Goal: Transaction & Acquisition: Purchase product/service

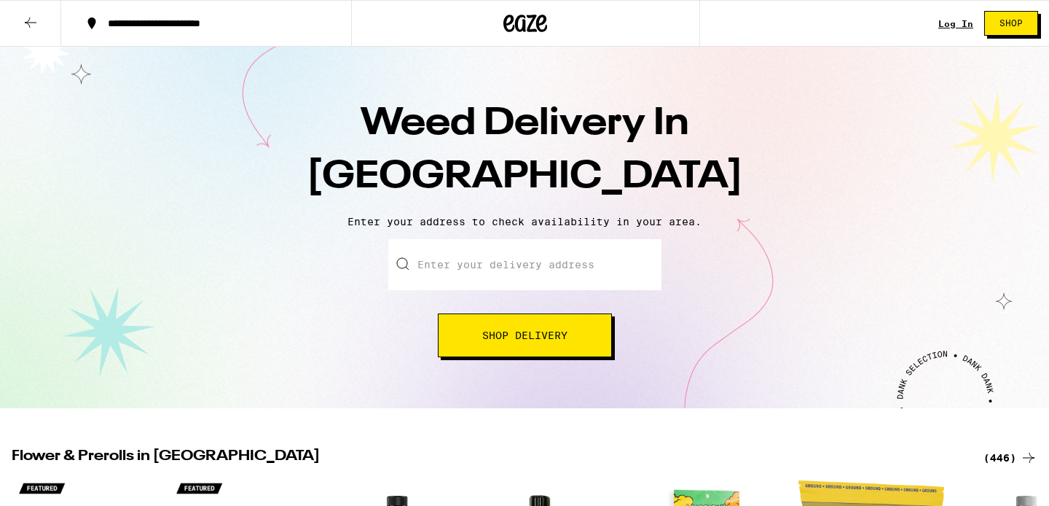
click at [496, 270] on input "Enter your delivery address" at bounding box center [524, 264] width 273 height 51
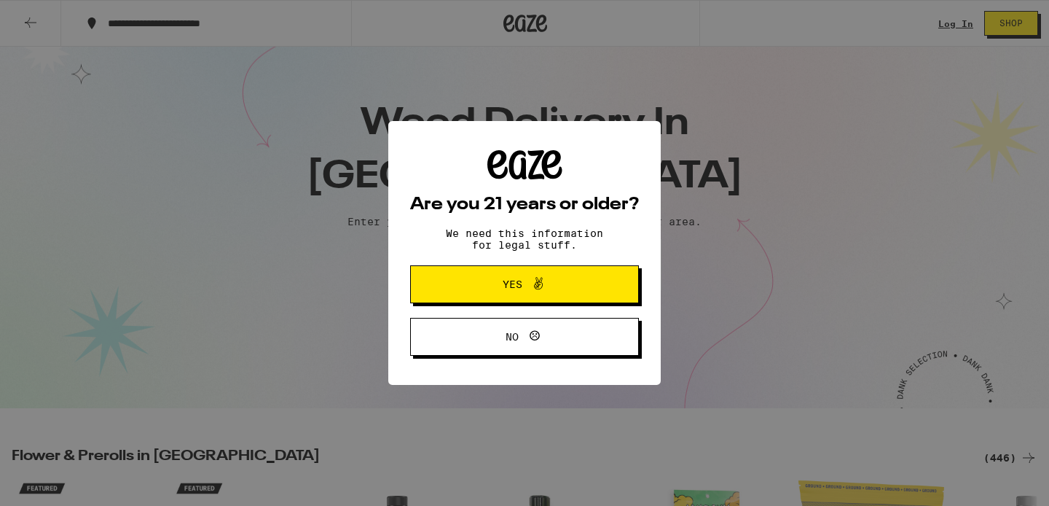
click at [516, 287] on span "Yes" at bounding box center [513, 284] width 20 height 10
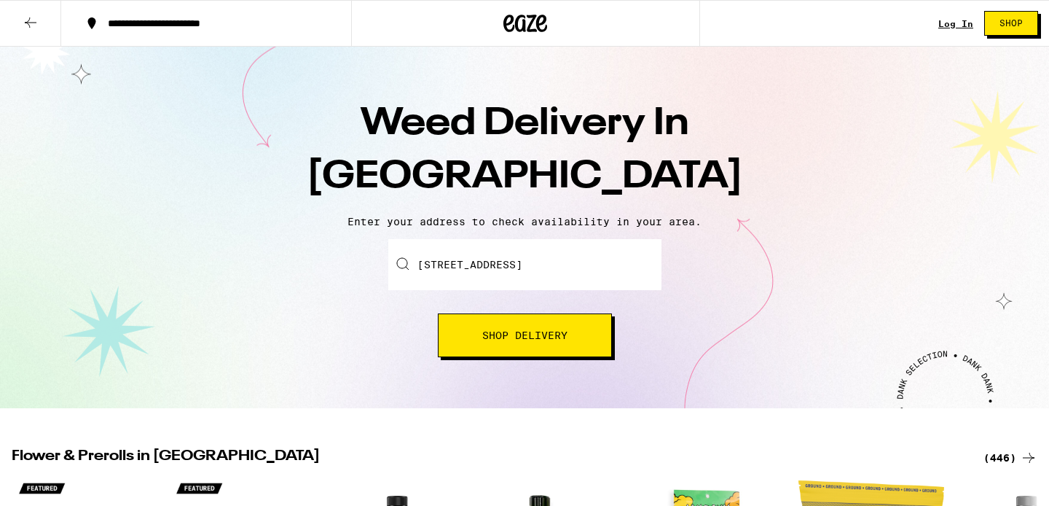
click at [511, 336] on span "Shop Delivery" at bounding box center [524, 335] width 85 height 10
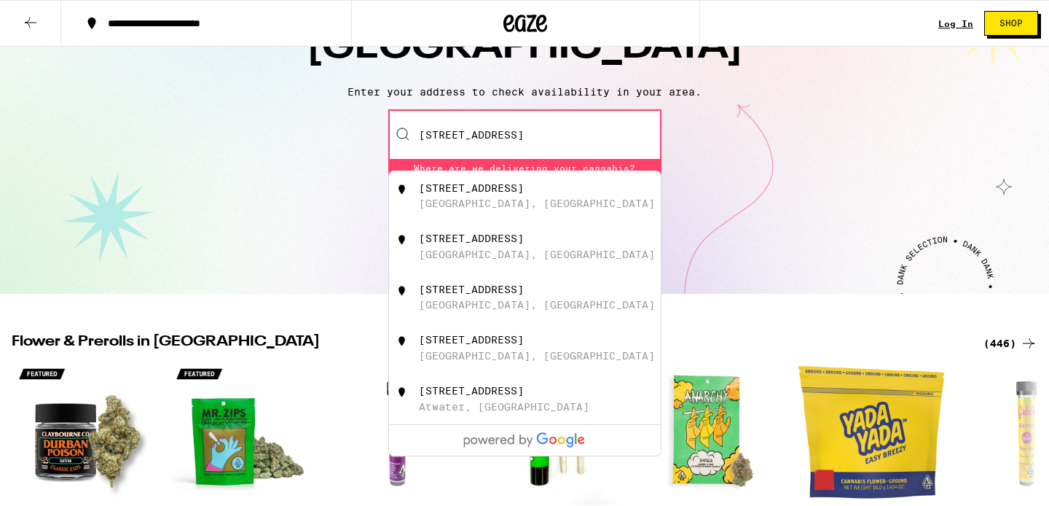
scroll to position [131, 0]
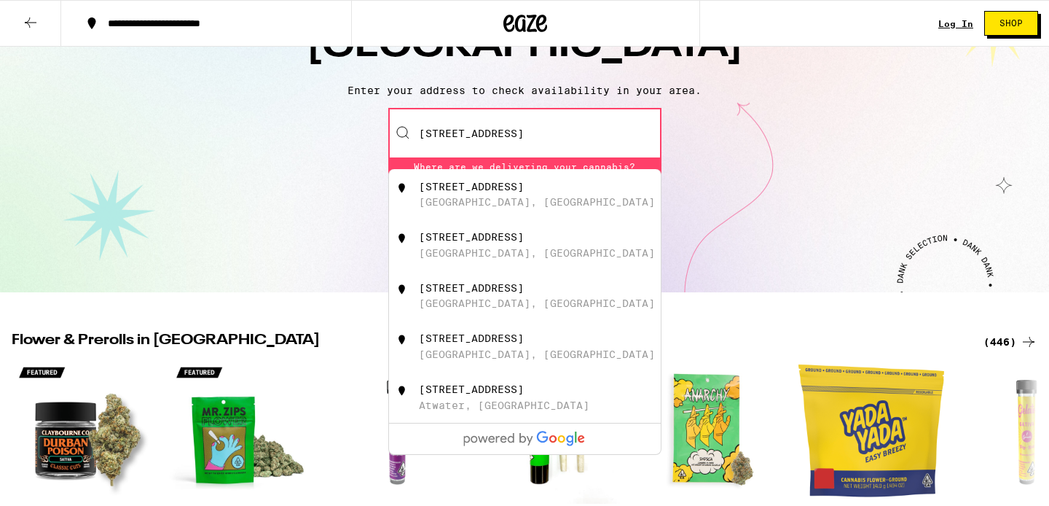
click at [482, 191] on div "[STREET_ADDRESS]" at bounding box center [471, 187] width 105 height 12
type input "[STREET_ADDRESS]"
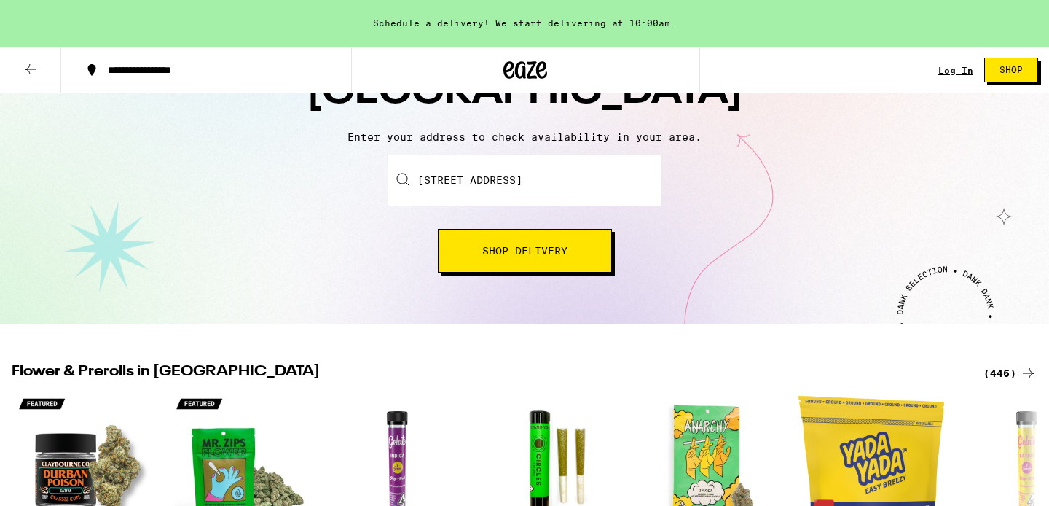
scroll to position [178, 0]
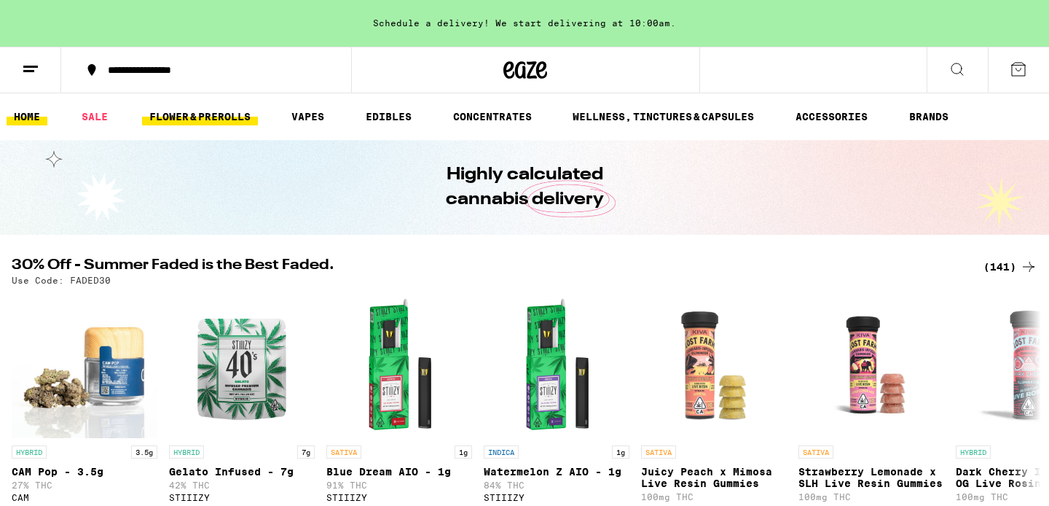
click at [202, 109] on link "FLOWER & PREROLLS" at bounding box center [200, 116] width 116 height 17
click at [211, 116] on link "FLOWER & PREROLLS" at bounding box center [200, 116] width 116 height 17
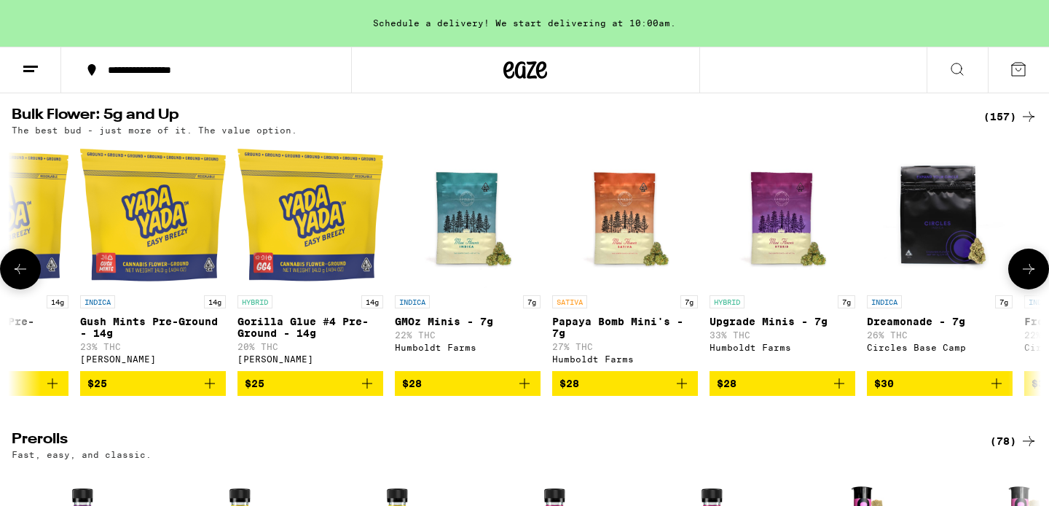
scroll to position [0, 248]
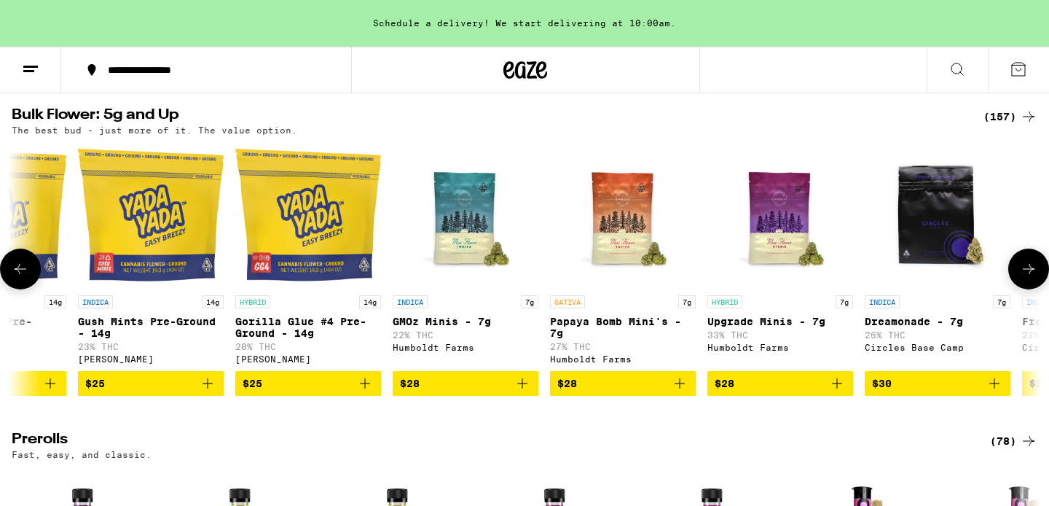
click at [998, 388] on icon "Add to bag" at bounding box center [994, 383] width 10 height 10
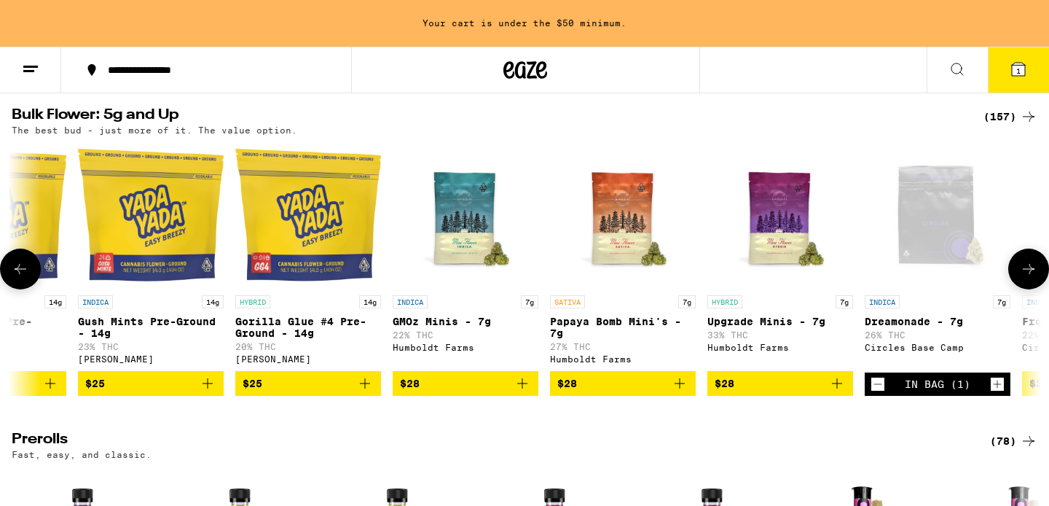
click at [1032, 278] on icon at bounding box center [1028, 268] width 17 height 17
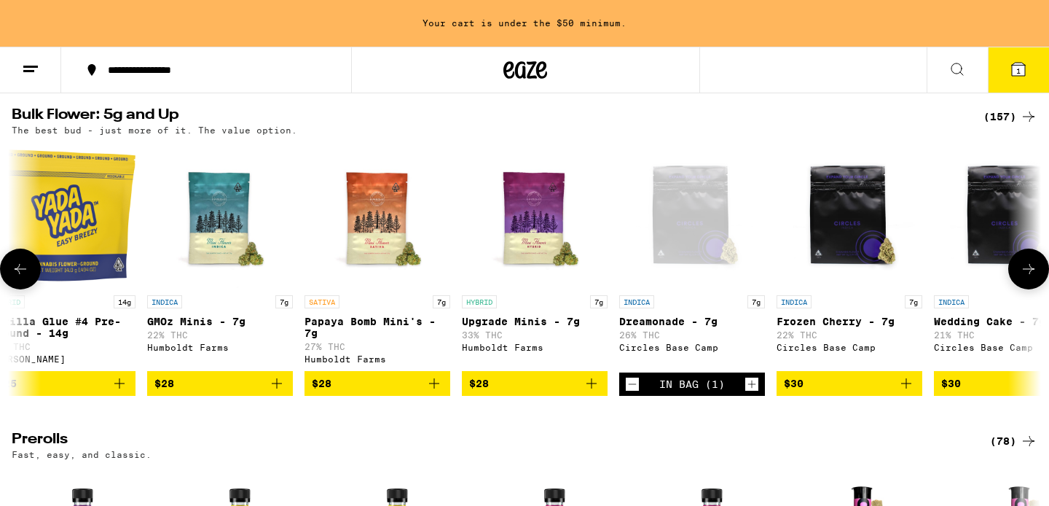
scroll to position [0, 493]
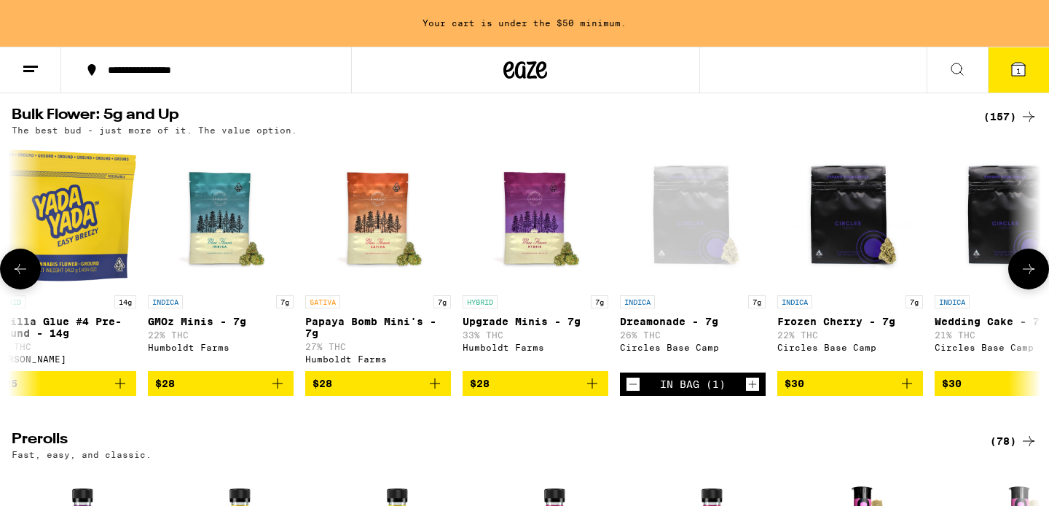
click at [596, 392] on icon "Add to bag" at bounding box center [591, 382] width 17 height 17
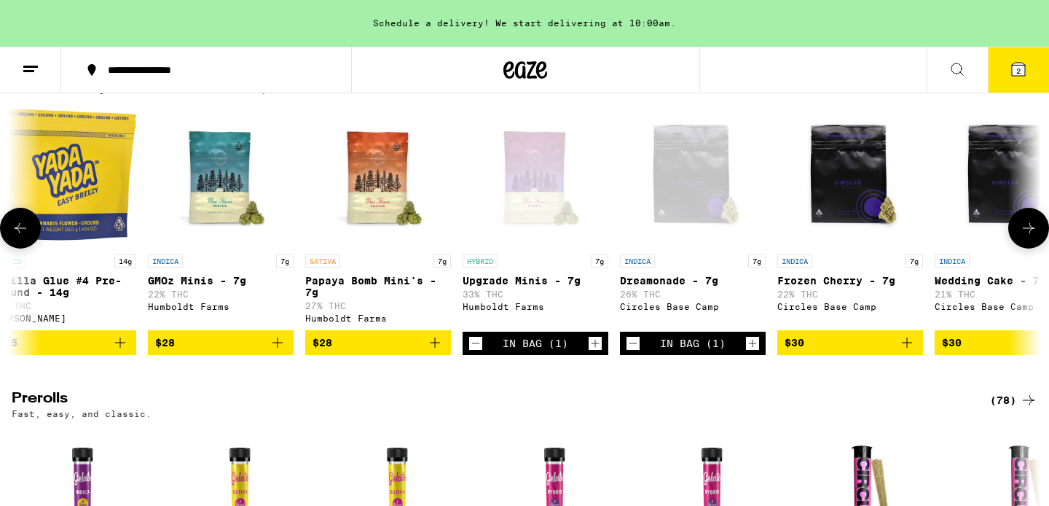
scroll to position [492, 0]
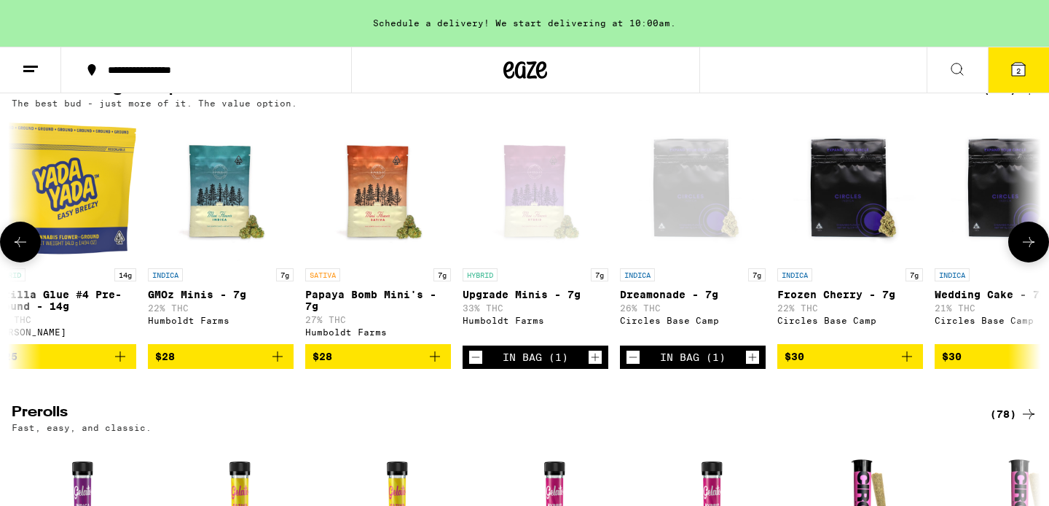
click at [637, 366] on icon "Decrement" at bounding box center [632, 356] width 13 height 17
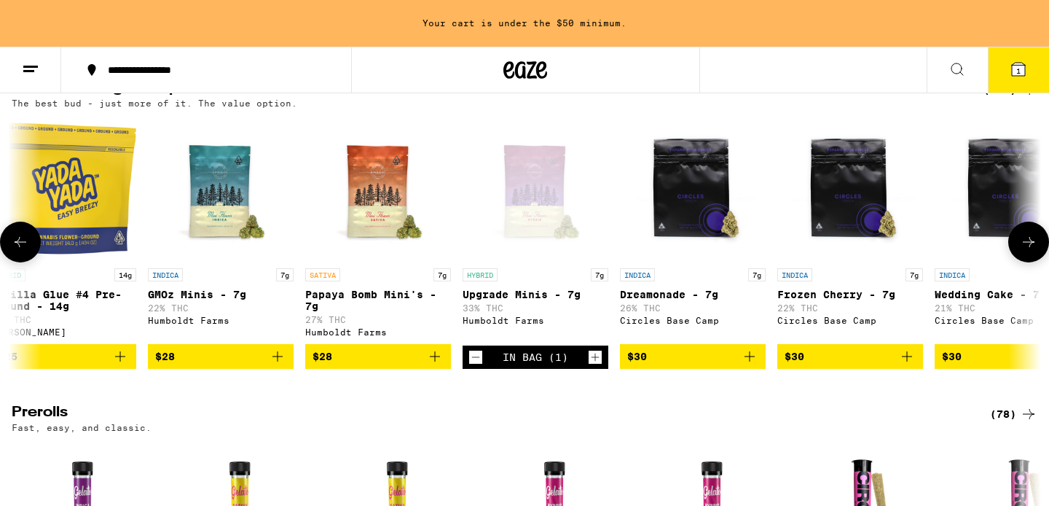
click at [475, 366] on icon "Decrement" at bounding box center [475, 356] width 13 height 17
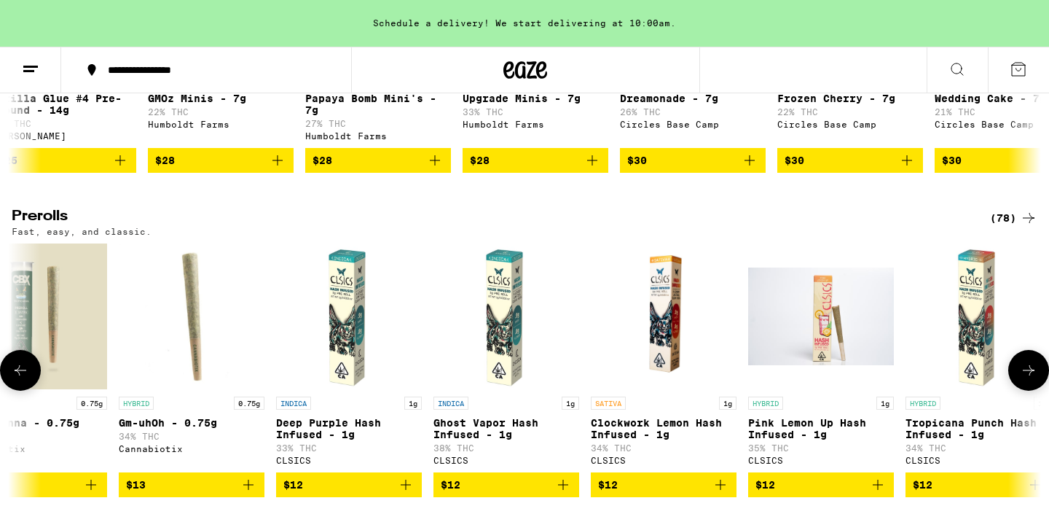
scroll to position [0, 2571]
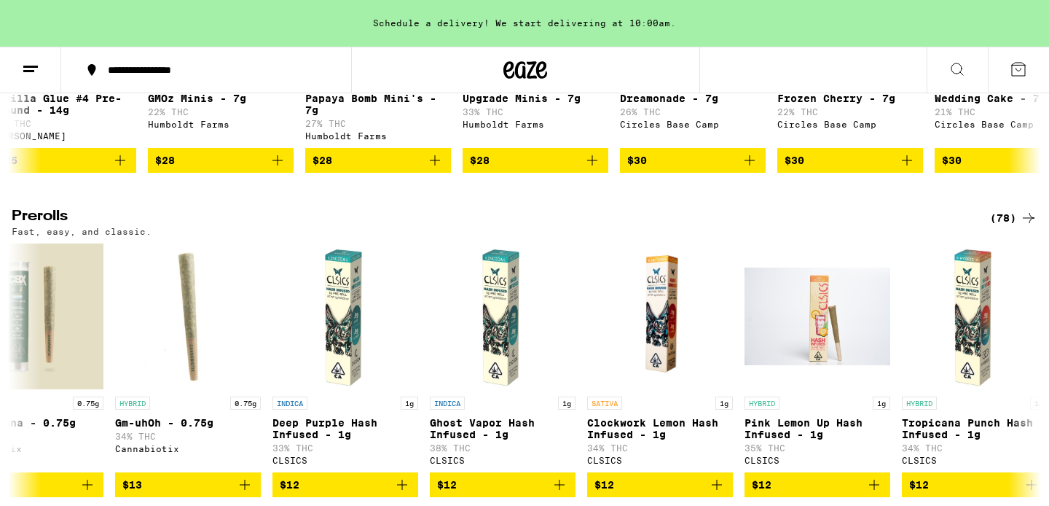
click at [1017, 227] on div "(78)" at bounding box center [1013, 217] width 47 height 17
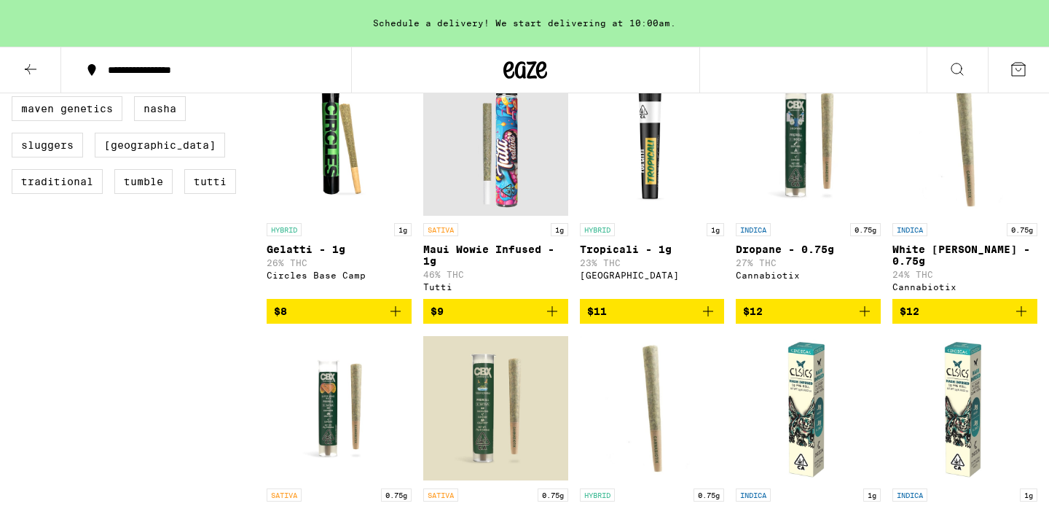
scroll to position [699, 0]
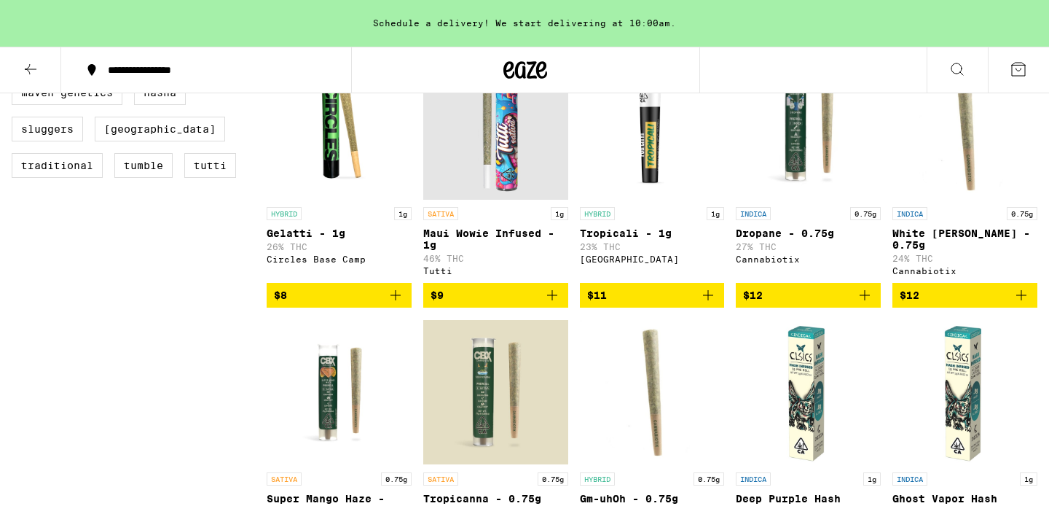
click at [549, 304] on icon "Add to bag" at bounding box center [551, 294] width 17 height 17
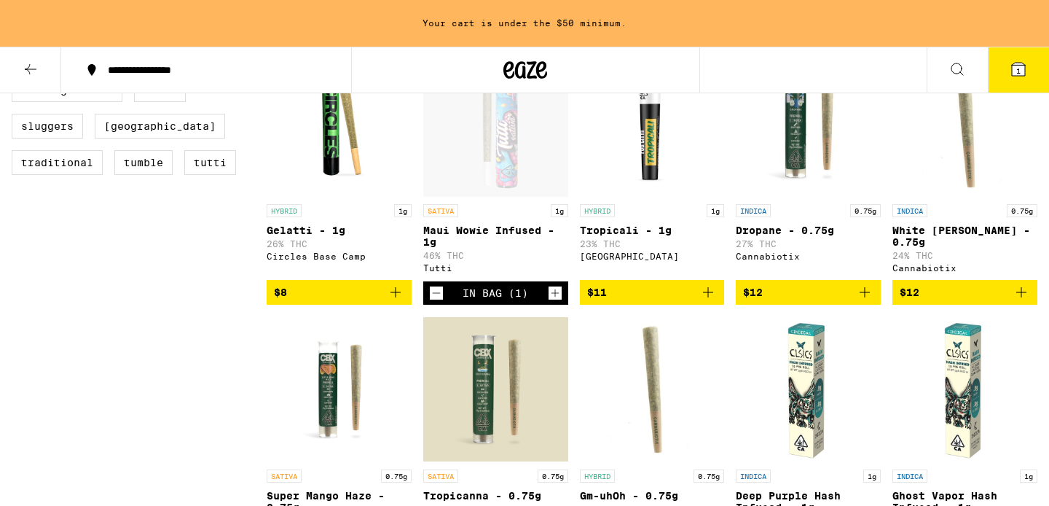
click at [554, 302] on icon "Increment" at bounding box center [555, 292] width 13 height 17
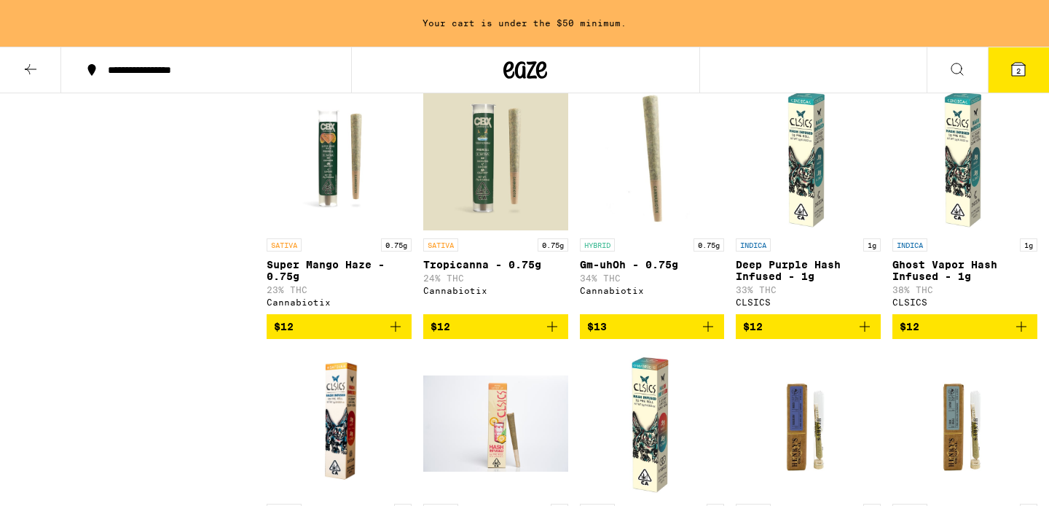
scroll to position [944, 0]
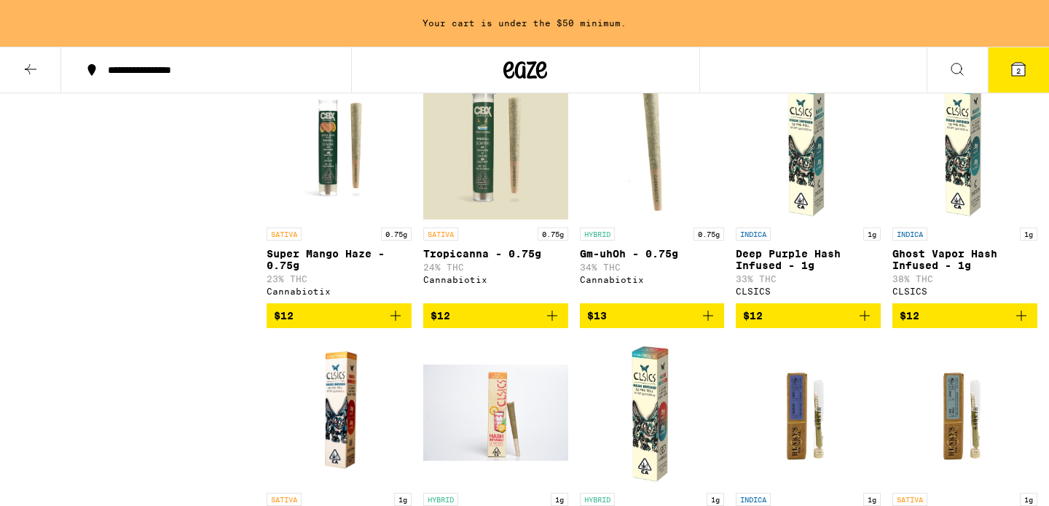
click at [400, 324] on icon "Add to bag" at bounding box center [395, 315] width 17 height 17
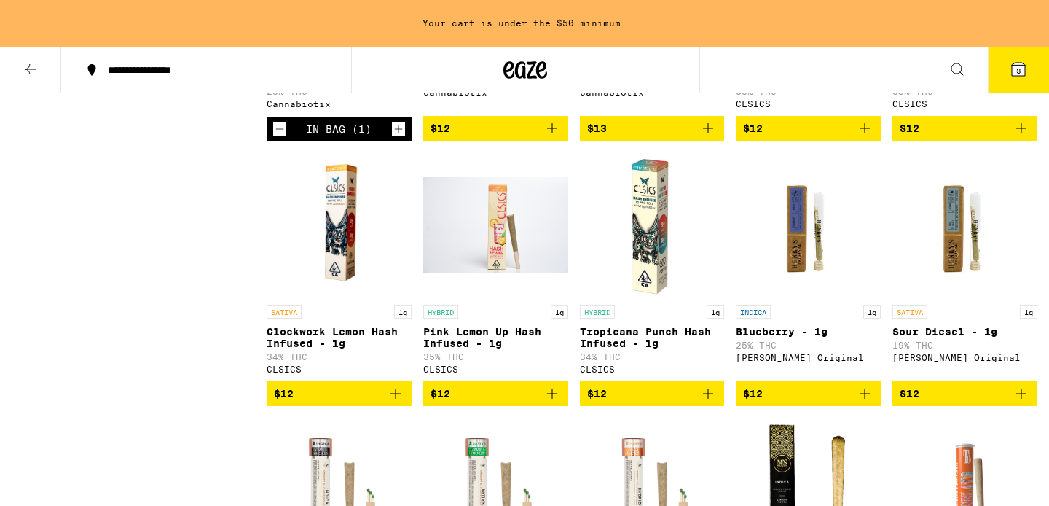
scroll to position [1144, 0]
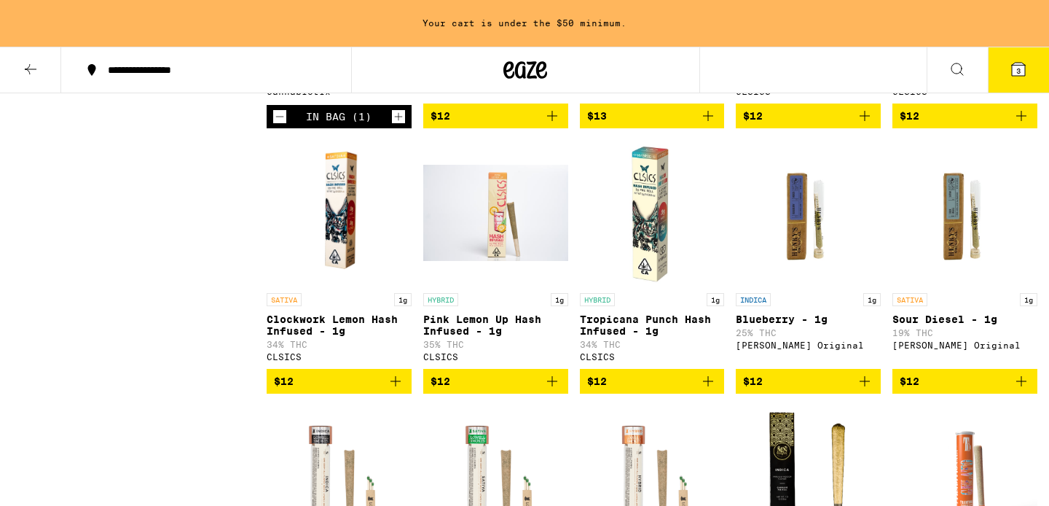
click at [553, 390] on icon "Add to bag" at bounding box center [551, 380] width 17 height 17
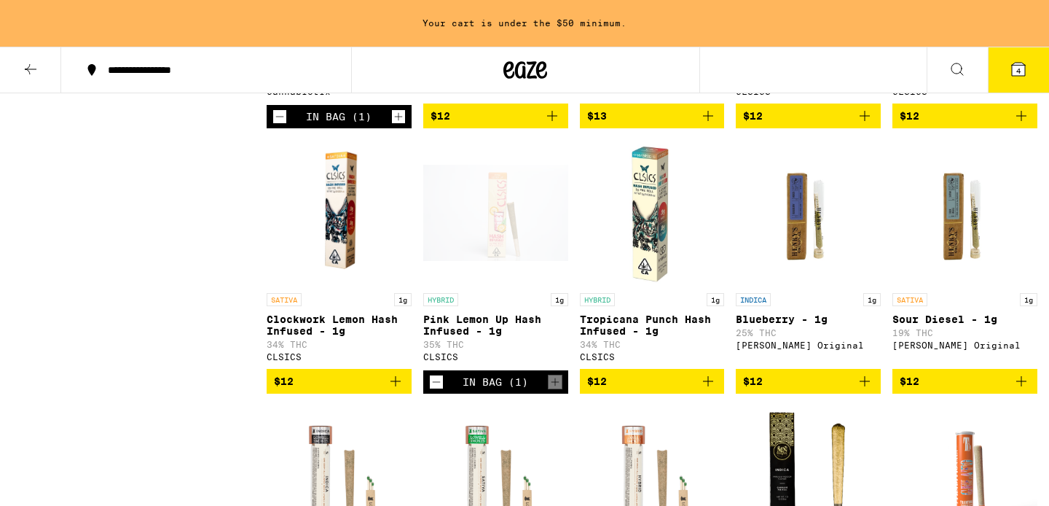
click at [863, 390] on icon "Add to bag" at bounding box center [864, 380] width 17 height 17
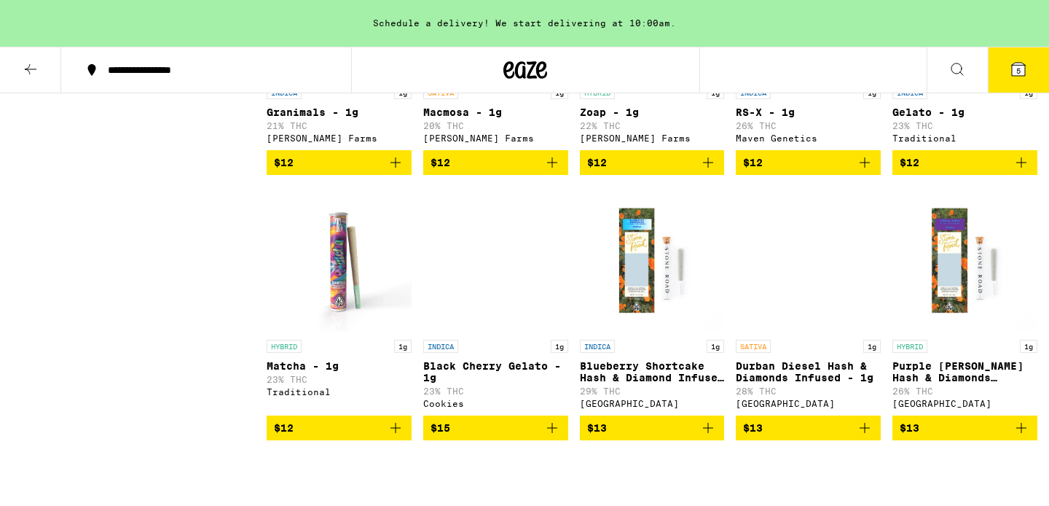
scroll to position [1618, 0]
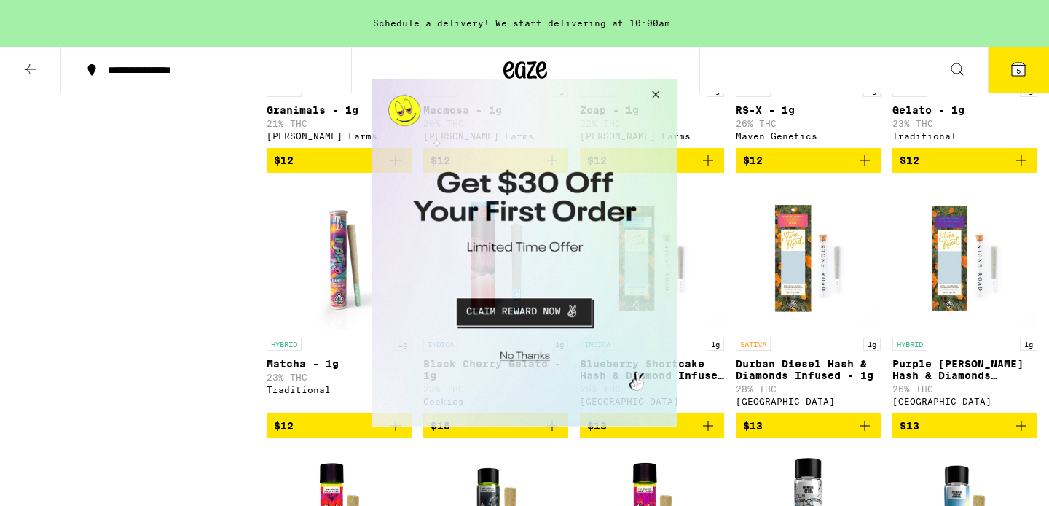
click at [659, 92] on button "Close Modal" at bounding box center [652, 96] width 39 height 35
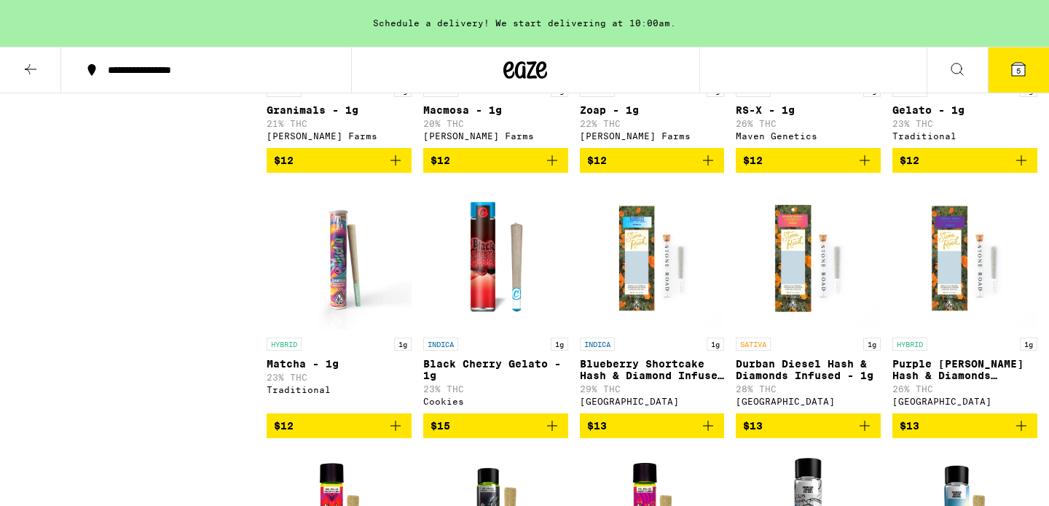
click at [553, 434] on icon "Add to bag" at bounding box center [551, 425] width 17 height 17
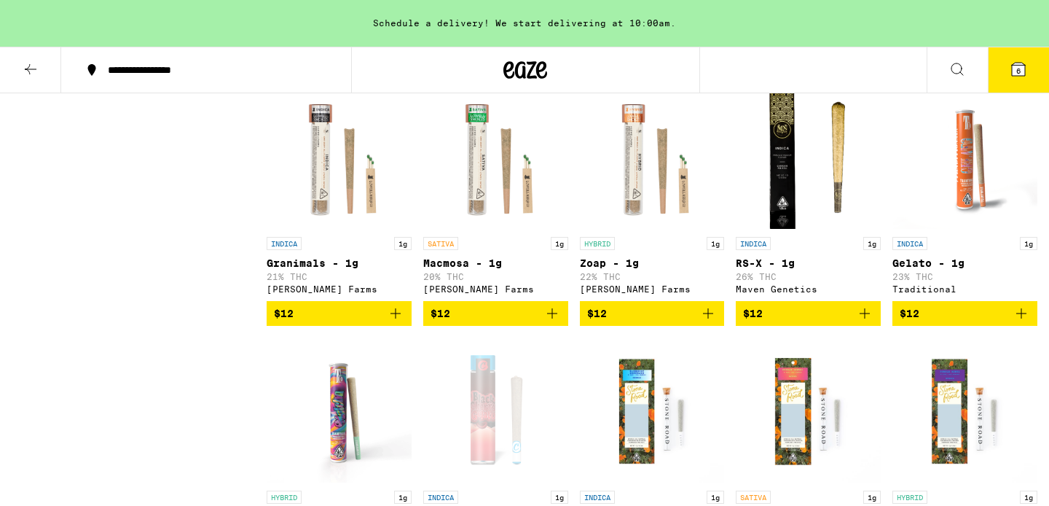
scroll to position [1442, 0]
